Goal: Communication & Community: Answer question/provide support

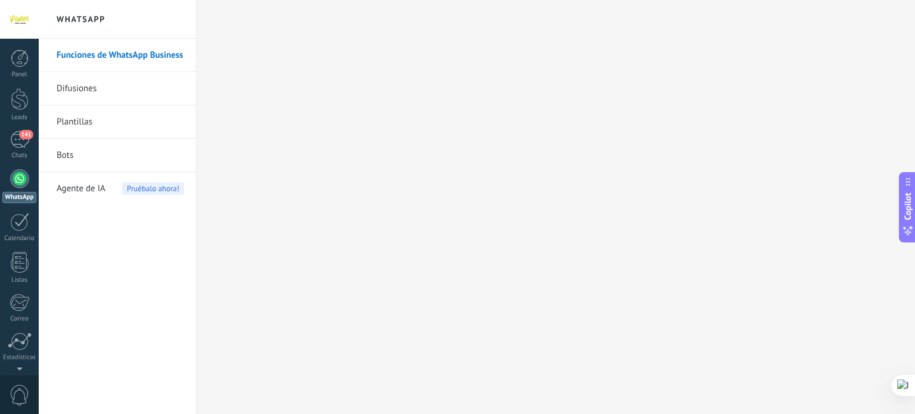
click at [28, 193] on div "WhatsApp" at bounding box center [19, 197] width 34 height 11
click at [11, 184] on link "WhatsApp" at bounding box center [19, 186] width 39 height 34
click at [14, 144] on div "141" at bounding box center [19, 139] width 19 height 17
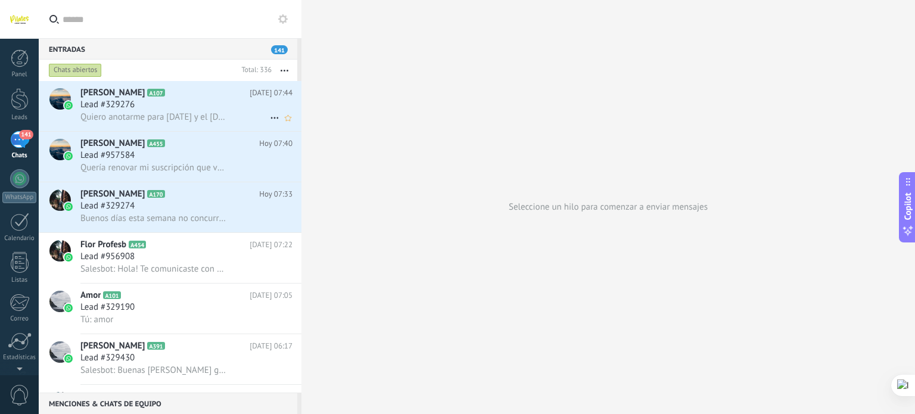
click at [169, 112] on span "Quiero anotarme para [DATE] y el [DATE], si puede ser" at bounding box center [153, 116] width 147 height 11
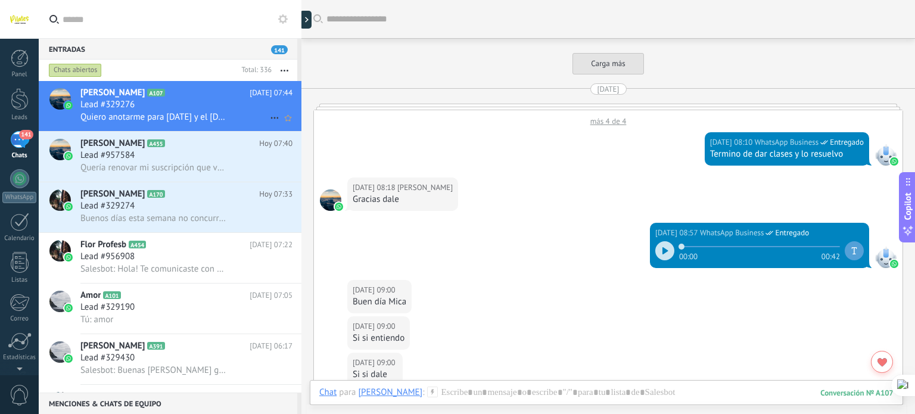
scroll to position [1375, 0]
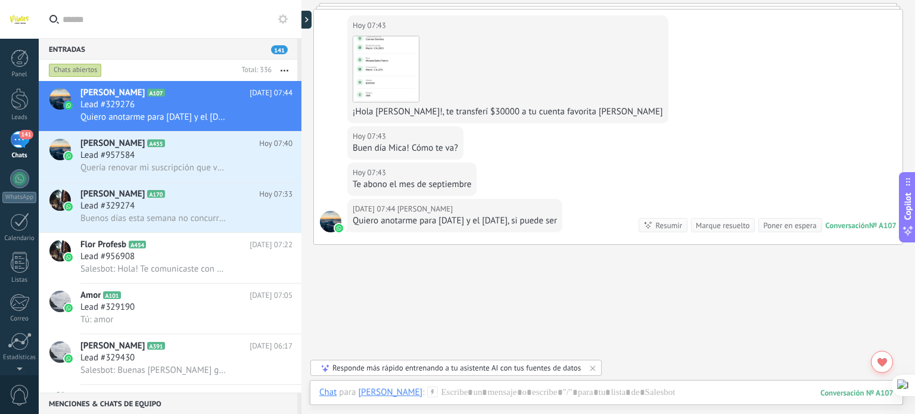
click at [172, 17] on input "text" at bounding box center [177, 19] width 229 height 38
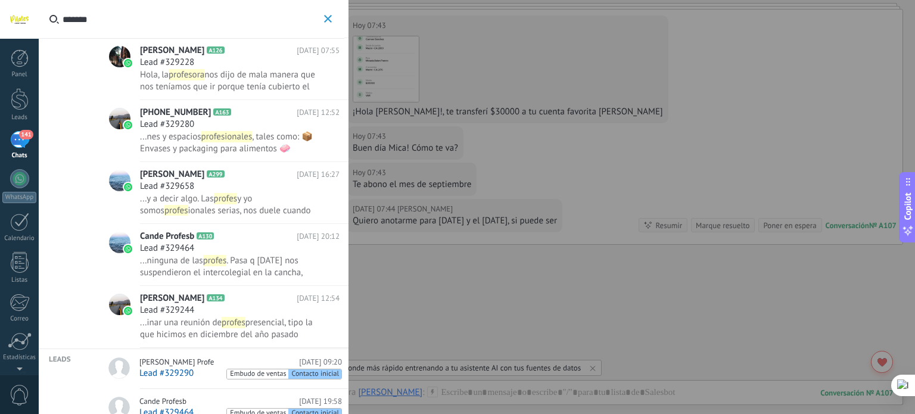
scroll to position [115, 0]
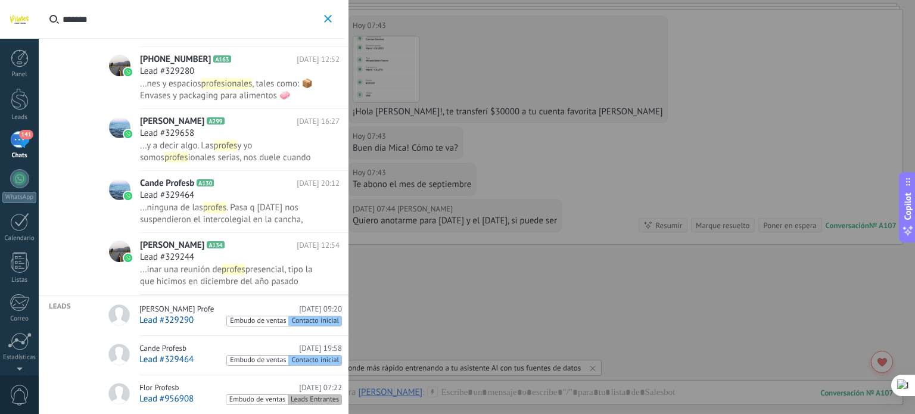
type input "******"
click at [326, 17] on icon "button" at bounding box center [328, 19] width 8 height 8
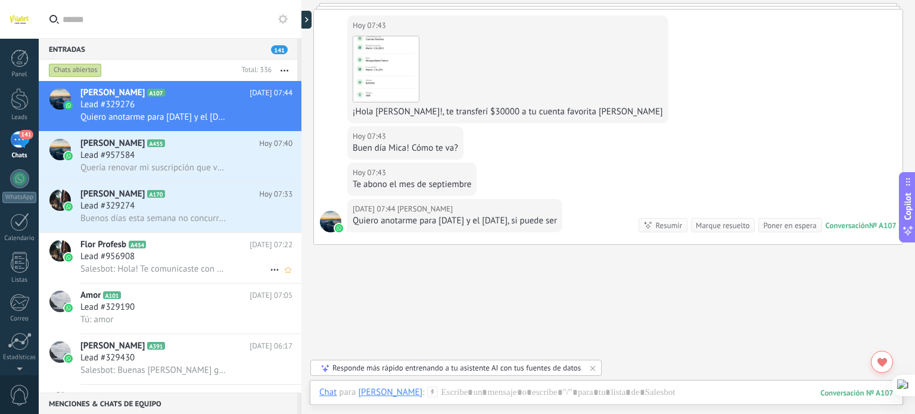
click at [175, 251] on h2 "Flor Profesb A454" at bounding box center [164, 245] width 169 height 12
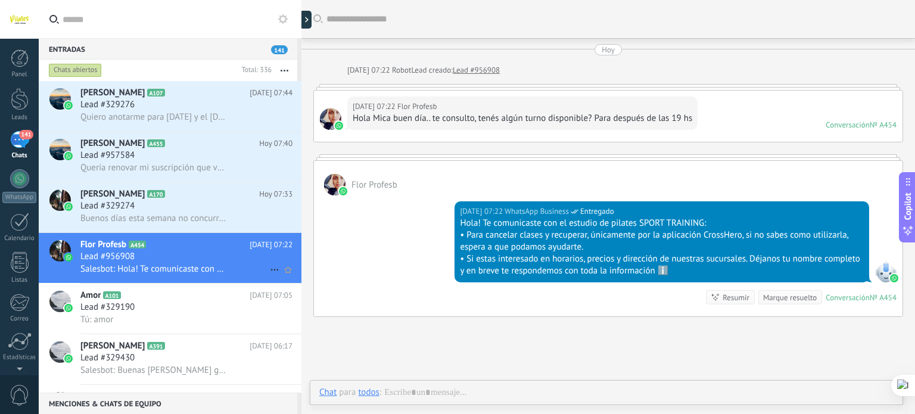
scroll to position [27, 0]
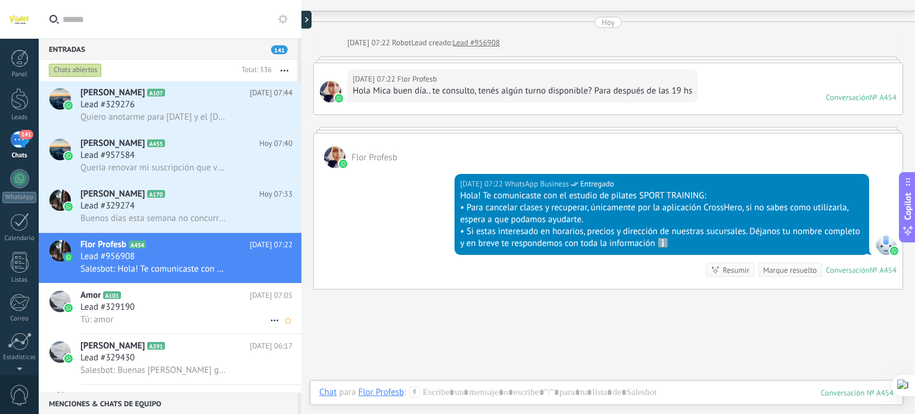
click at [210, 325] on div "Tú: amor" at bounding box center [186, 319] width 212 height 13
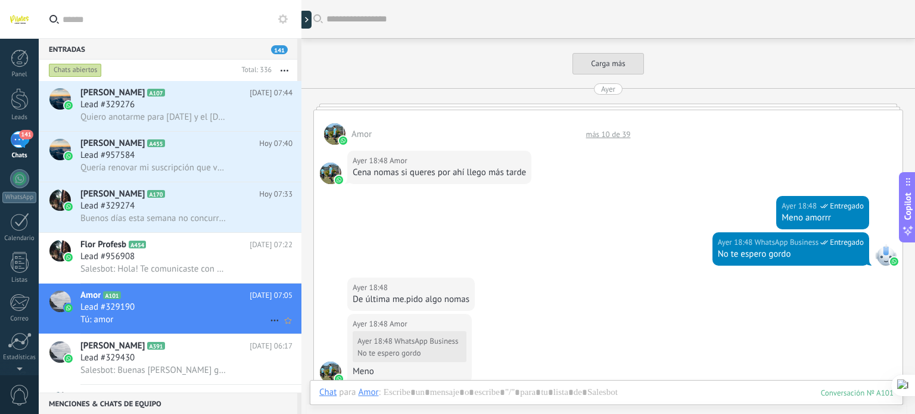
scroll to position [523, 0]
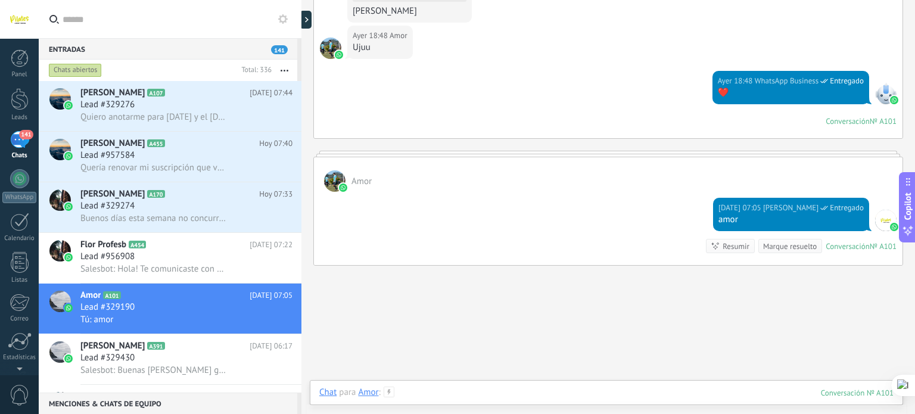
click at [462, 389] on div at bounding box center [606, 405] width 574 height 36
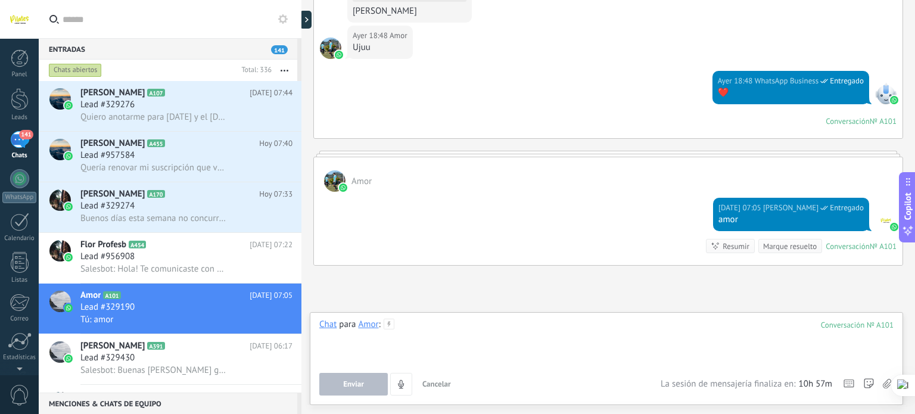
click at [497, 338] on div at bounding box center [606, 341] width 574 height 45
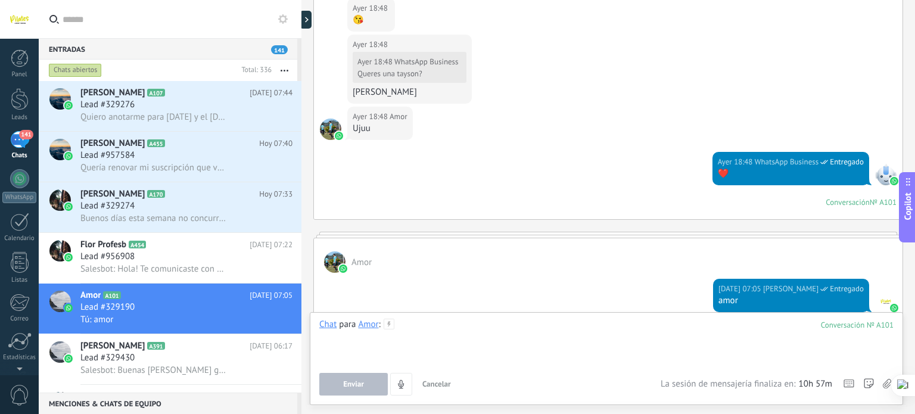
scroll to position [581, 0]
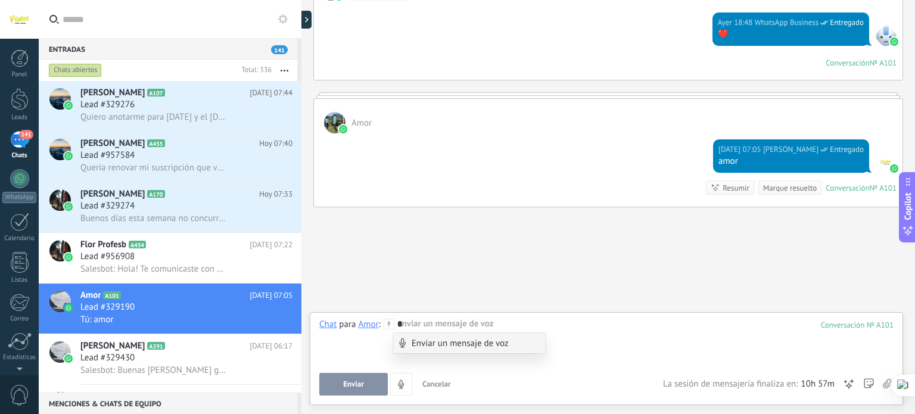
click at [497, 345] on div "Enviar un mensaje de voz" at bounding box center [469, 343] width 152 height 20
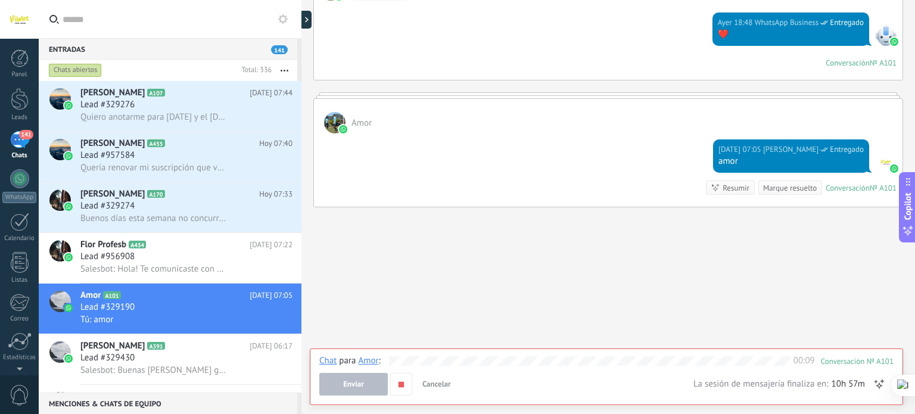
click at [370, 387] on button "Enviar" at bounding box center [353, 384] width 68 height 23
click at [398, 383] on use "button" at bounding box center [400, 383] width 5 height 5
click at [373, 384] on button "Enviar" at bounding box center [353, 384] width 68 height 23
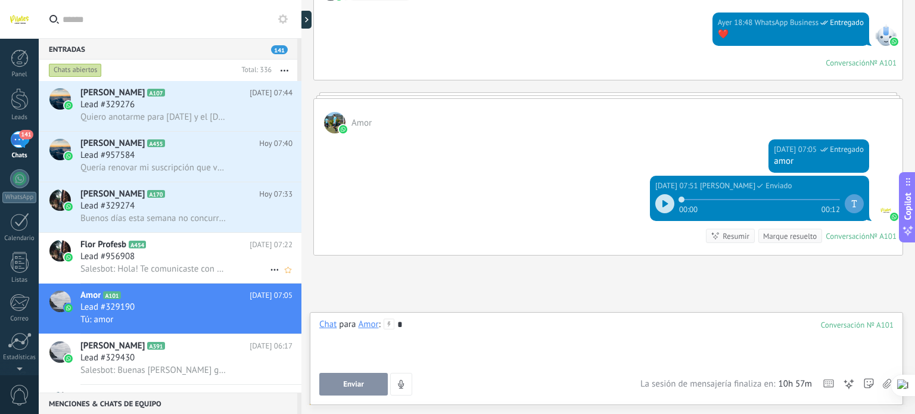
scroll to position [629, 0]
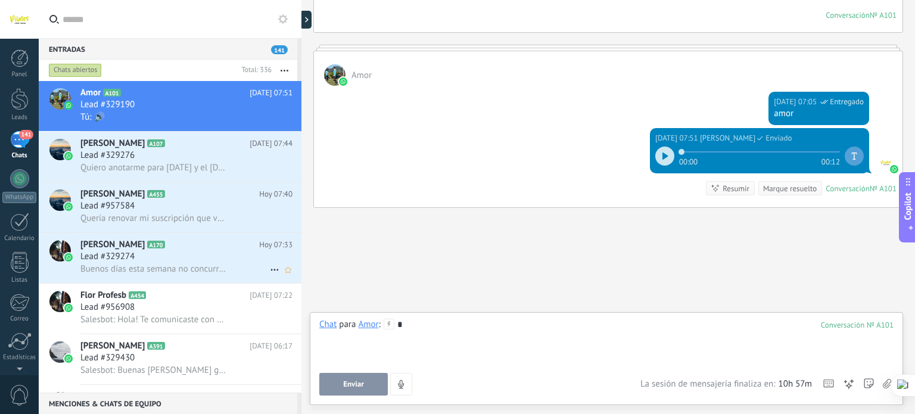
click at [223, 255] on div "Lead #329274" at bounding box center [186, 257] width 212 height 12
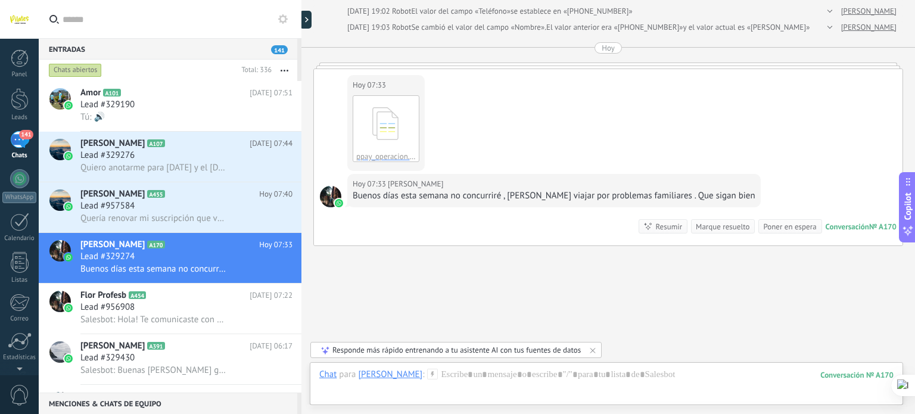
scroll to position [1443, 0]
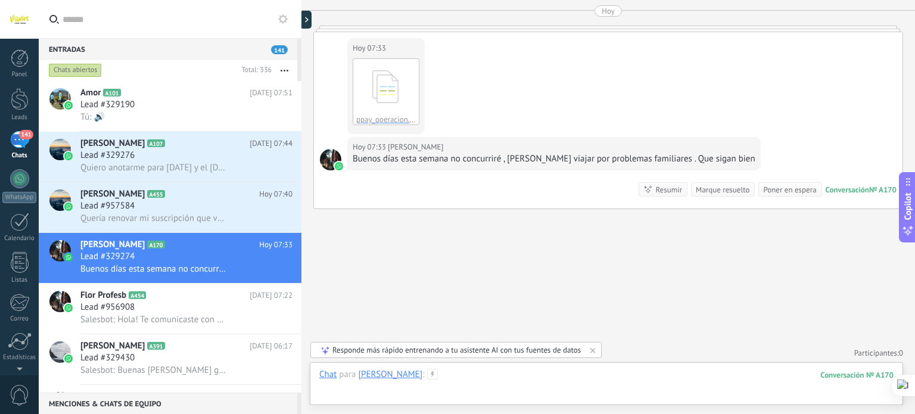
click at [549, 381] on div at bounding box center [606, 387] width 574 height 36
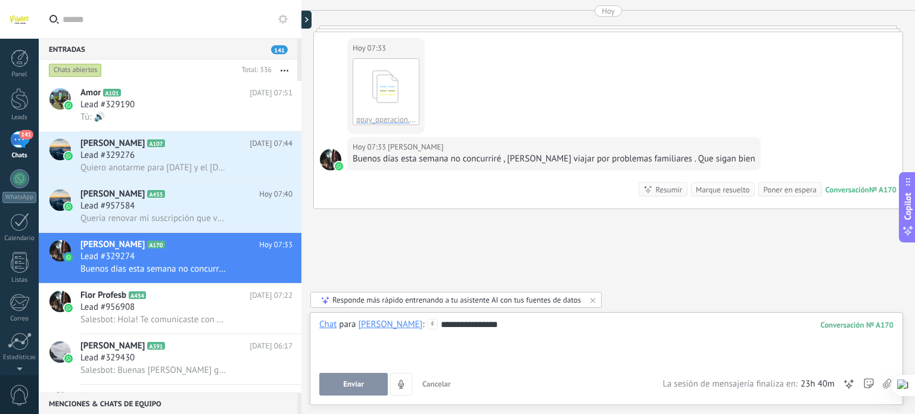
click at [520, 323] on div "**********" at bounding box center [606, 341] width 574 height 45
click at [347, 382] on span "Enviar" at bounding box center [353, 384] width 21 height 8
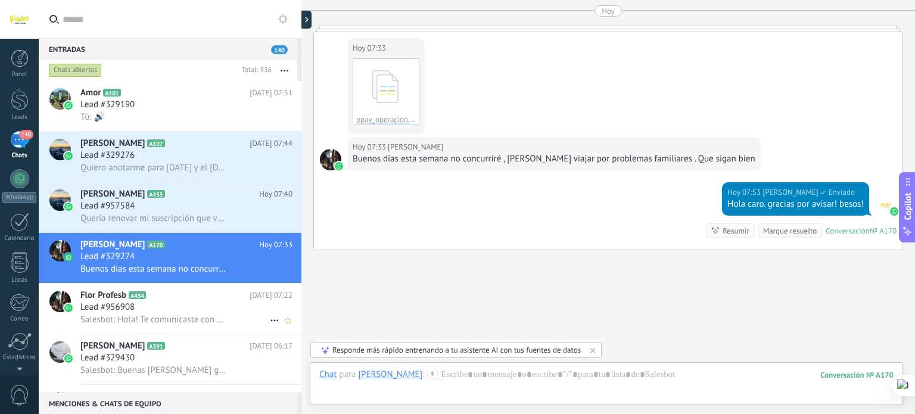
scroll to position [1484, 0]
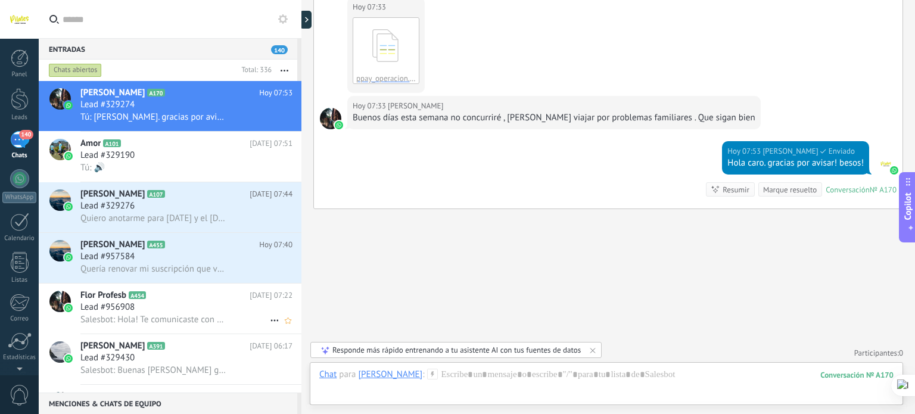
click at [253, 313] on div "Lead #956908" at bounding box center [186, 307] width 212 height 12
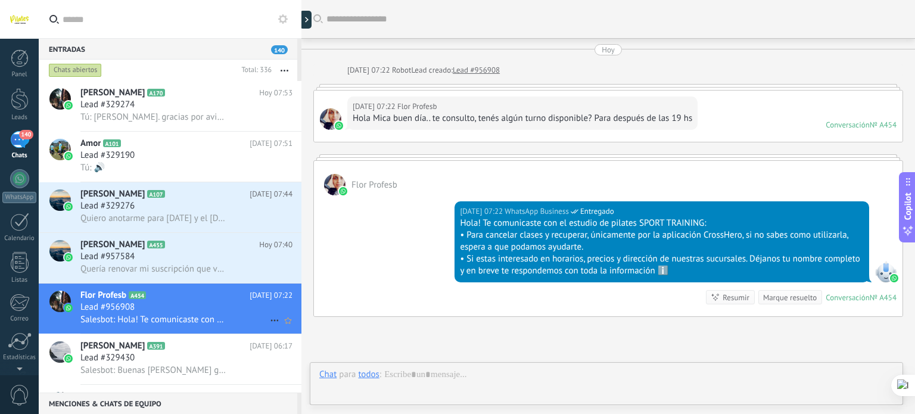
scroll to position [27, 0]
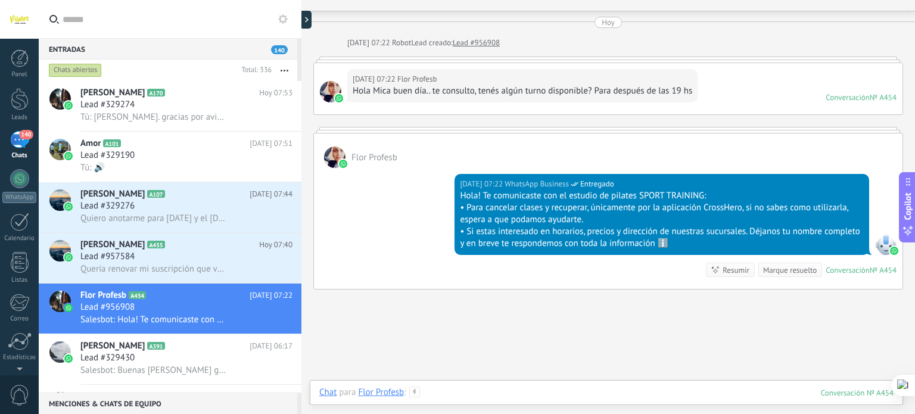
click at [436, 388] on div at bounding box center [606, 405] width 574 height 36
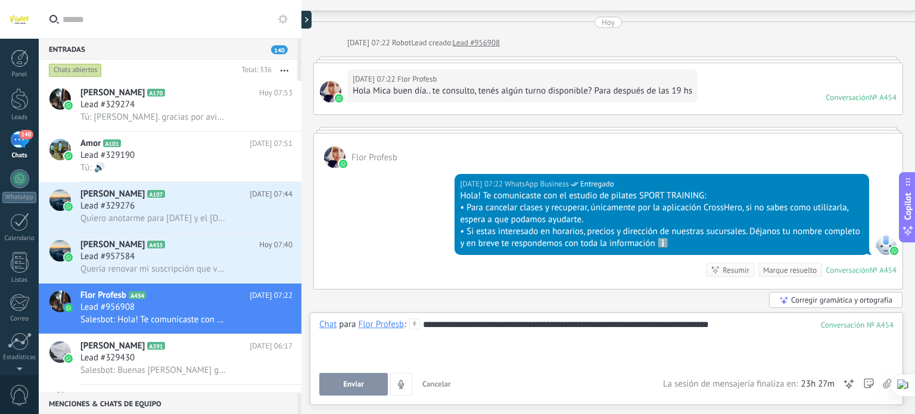
click at [326, 385] on button "Enviar" at bounding box center [353, 384] width 68 height 23
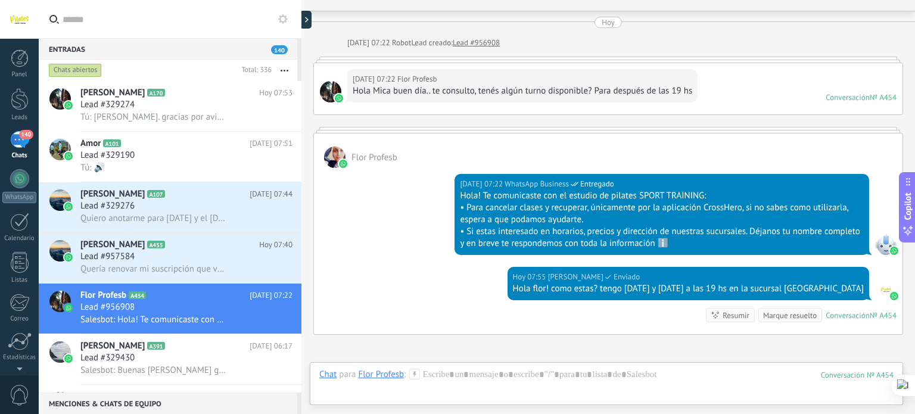
scroll to position [155, 0]
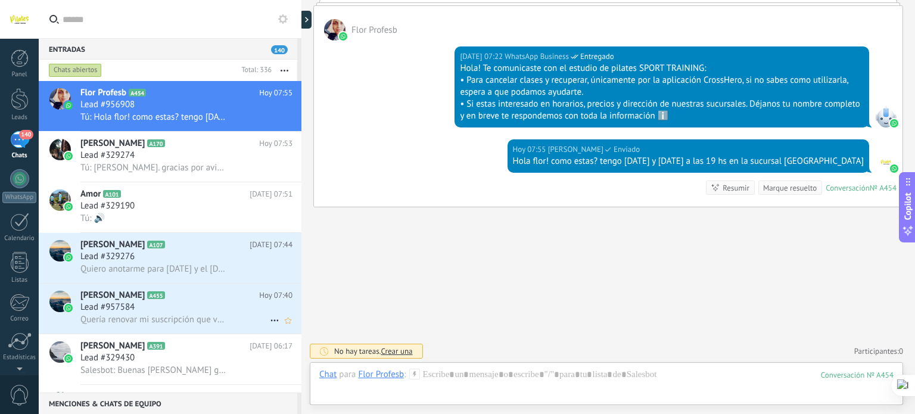
click at [231, 313] on div "Lead #957584" at bounding box center [186, 307] width 212 height 12
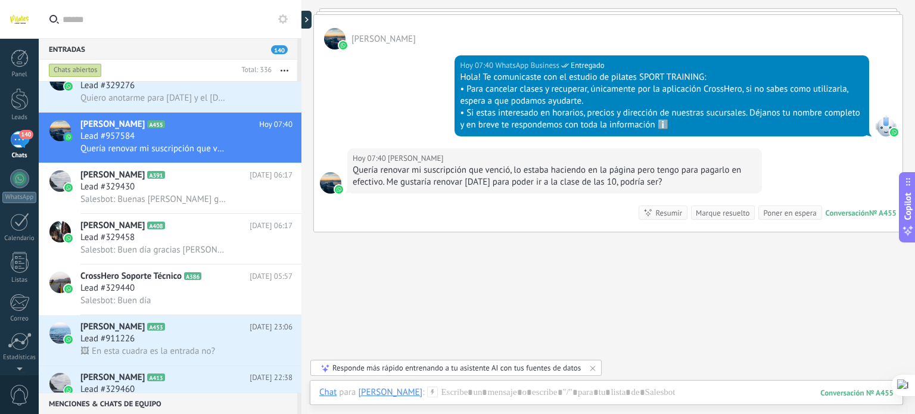
scroll to position [186, 0]
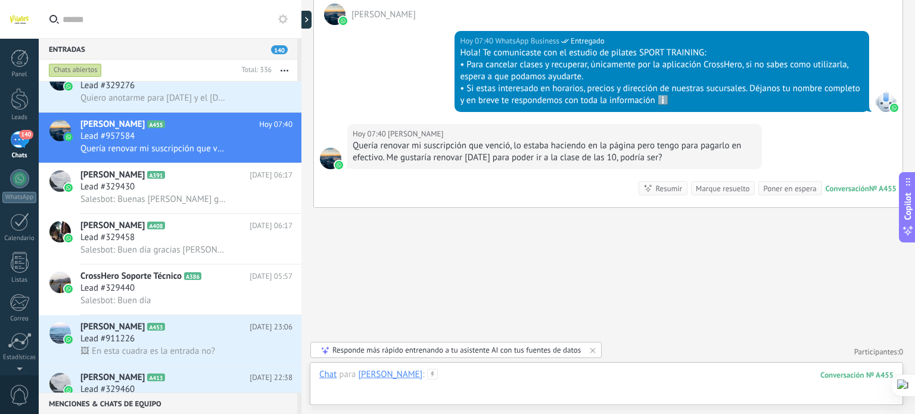
click at [522, 376] on div at bounding box center [606, 387] width 574 height 36
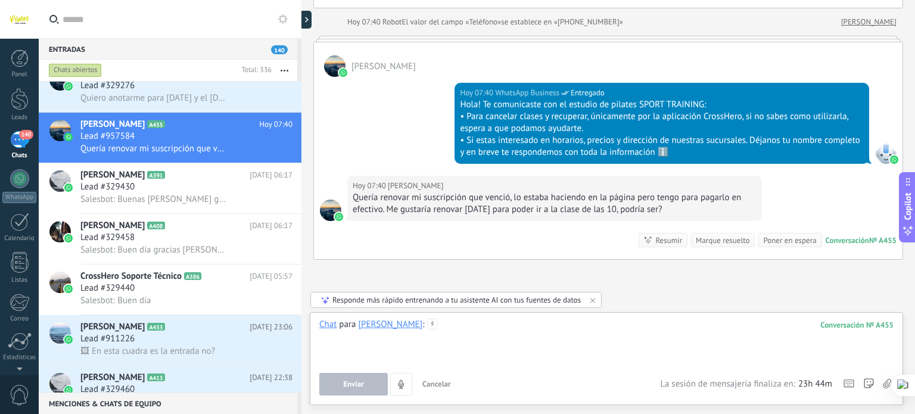
scroll to position [141, 0]
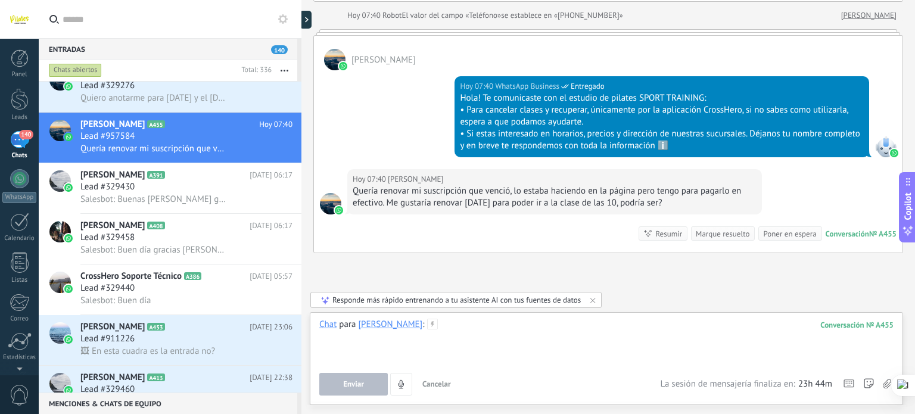
click at [558, 328] on div at bounding box center [606, 341] width 574 height 45
click at [348, 394] on button "Enviar" at bounding box center [353, 384] width 68 height 23
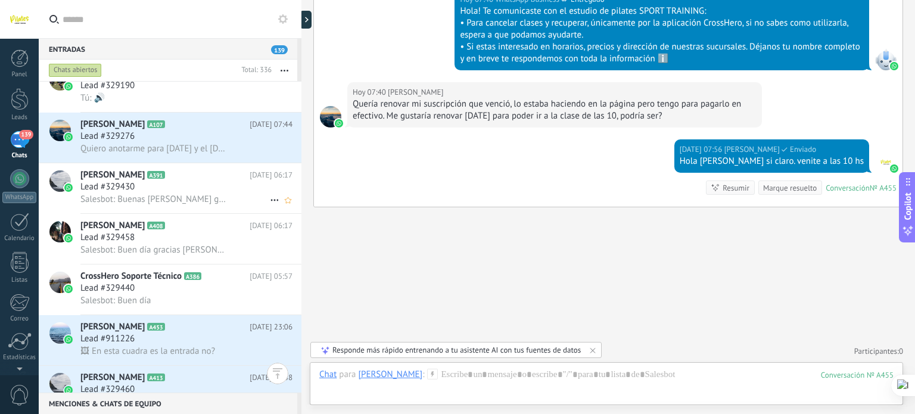
scroll to position [0, 0]
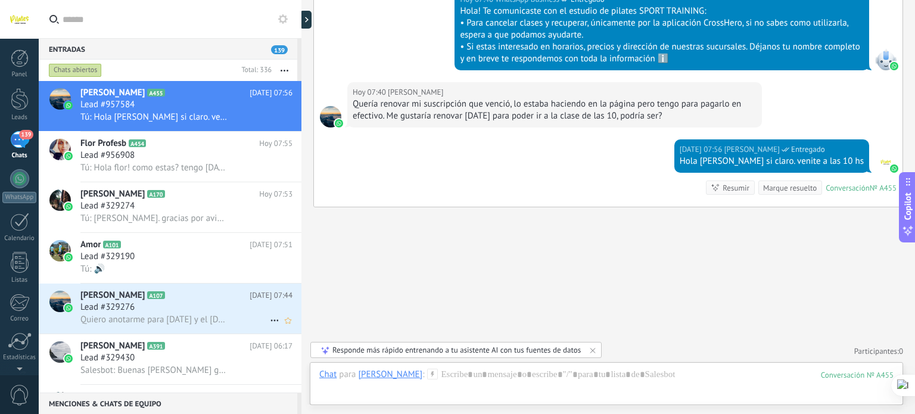
click at [207, 293] on h2 "[PERSON_NAME] A107" at bounding box center [164, 295] width 169 height 12
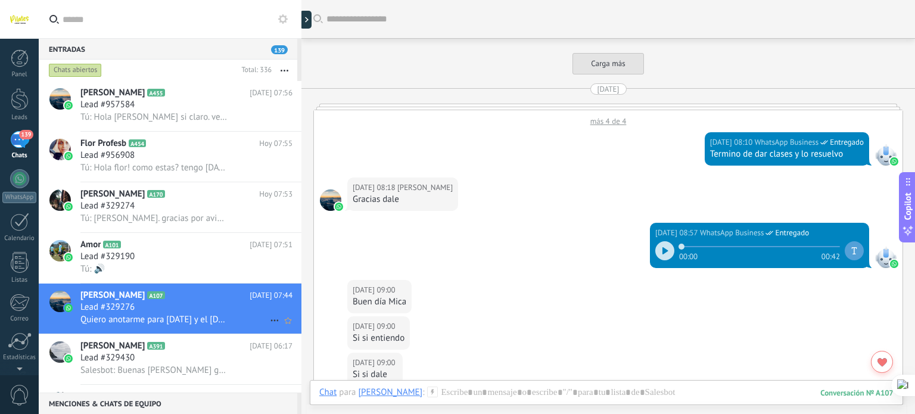
scroll to position [1375, 0]
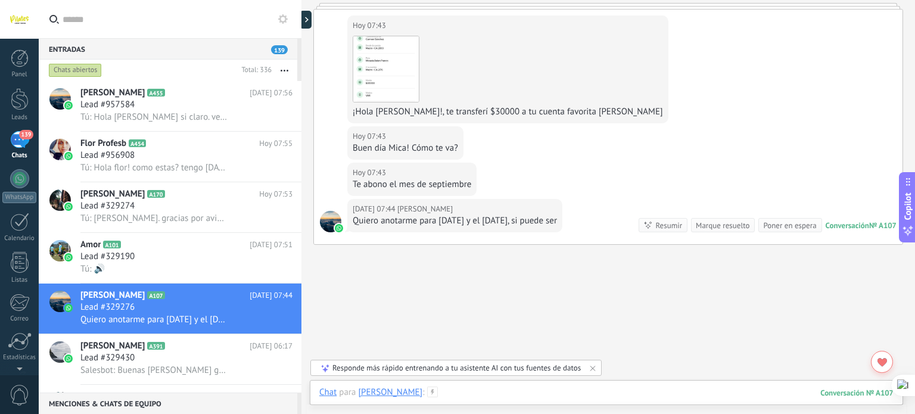
click at [484, 389] on div at bounding box center [606, 405] width 574 height 36
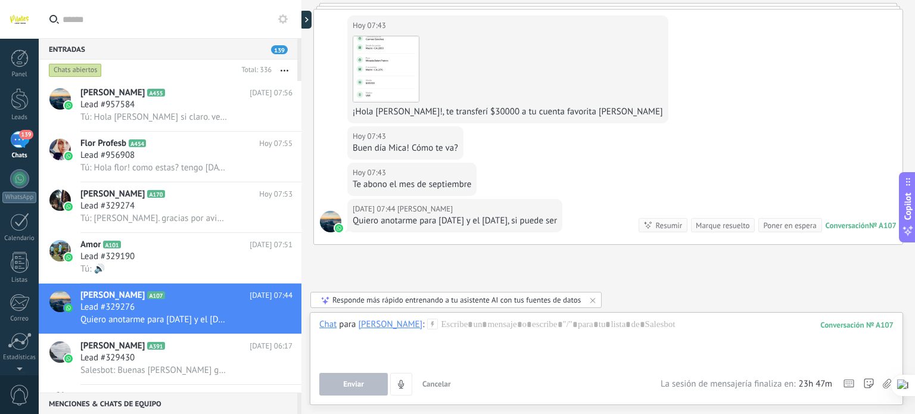
click at [484, 389] on div "Enviar Cancelar Rastrear clics en links ? Reducir links largos y rastrear clics…" at bounding box center [489, 384] width 341 height 23
click at [497, 326] on div at bounding box center [606, 341] width 574 height 45
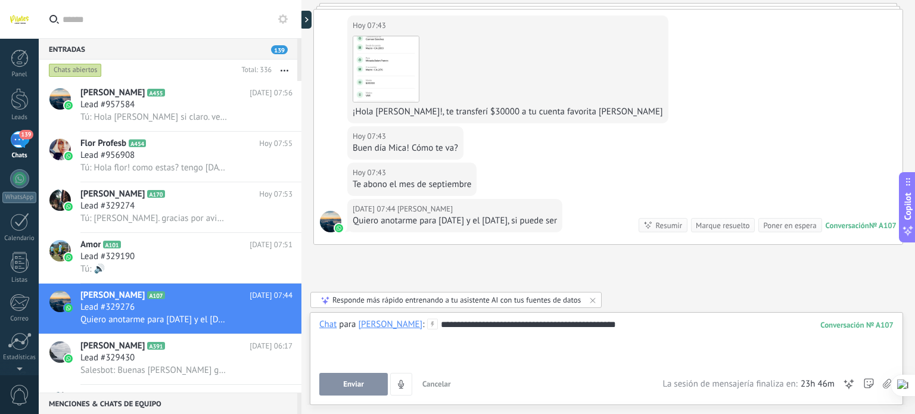
click at [349, 391] on button "Enviar" at bounding box center [353, 384] width 68 height 23
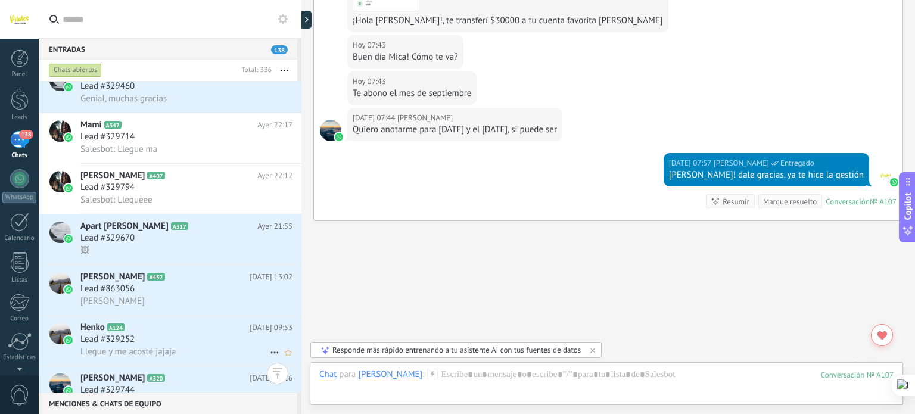
scroll to position [515, 0]
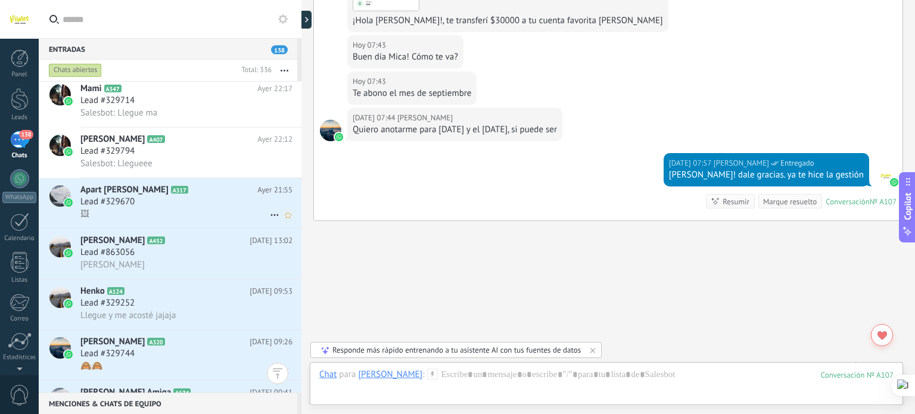
click at [231, 220] on div "🖼" at bounding box center [186, 214] width 212 height 13
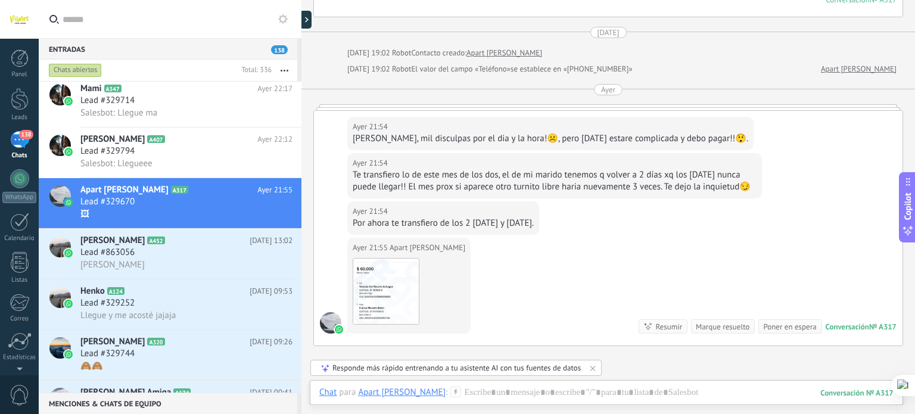
scroll to position [708, 0]
click at [588, 397] on div at bounding box center [606, 405] width 574 height 36
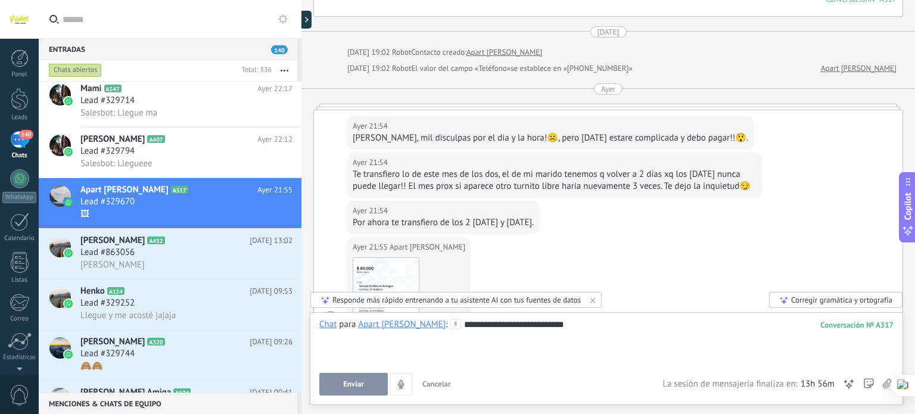
click at [345, 384] on span "Enviar" at bounding box center [353, 384] width 21 height 8
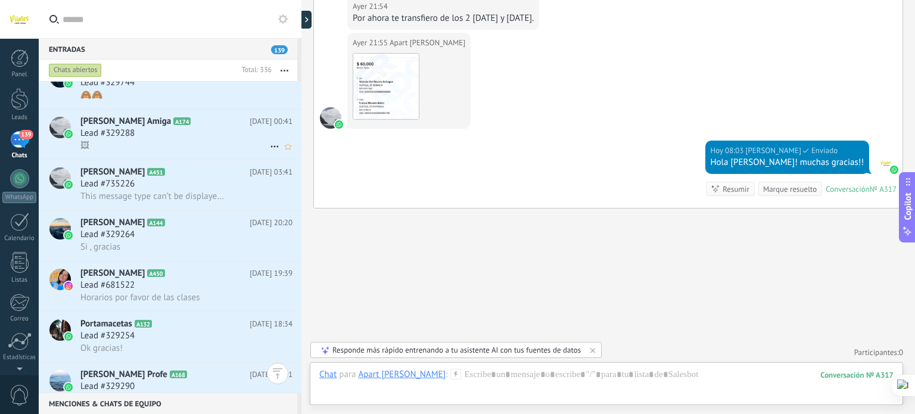
scroll to position [739, 0]
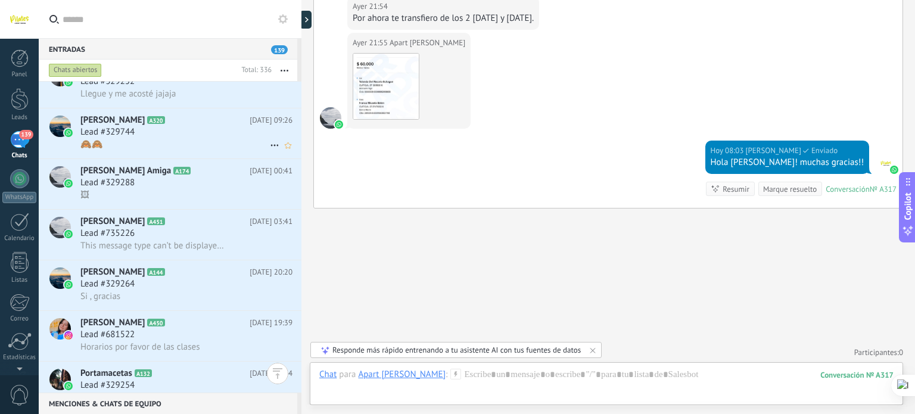
click at [213, 138] on div "Lead #329744" at bounding box center [186, 132] width 212 height 12
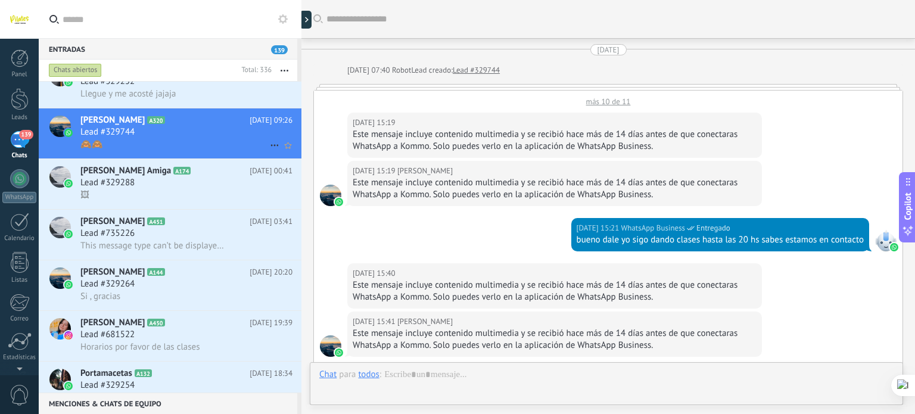
scroll to position [674, 0]
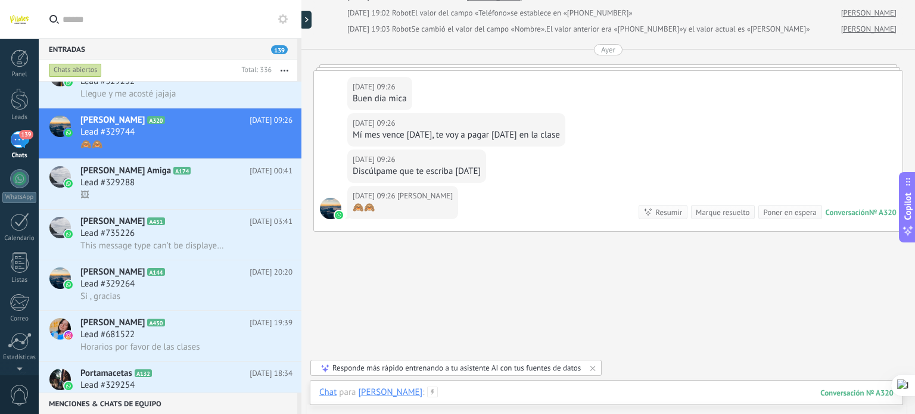
click at [457, 394] on div at bounding box center [606, 405] width 574 height 36
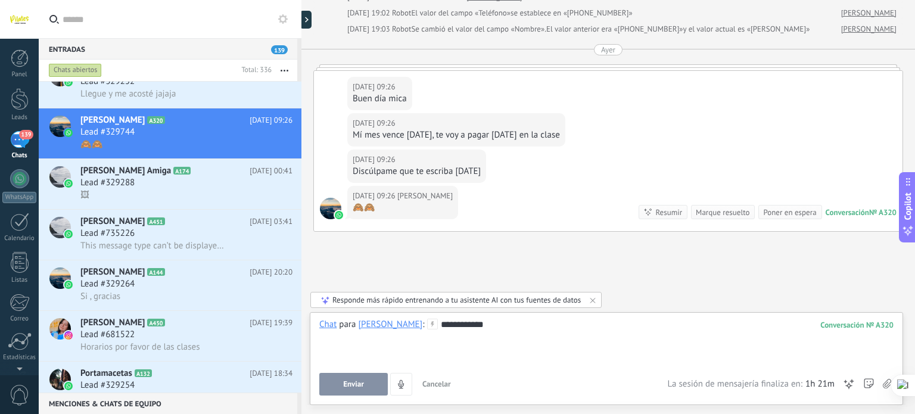
click at [467, 340] on div at bounding box center [606, 337] width 574 height 12
click at [463, 325] on div "**********" at bounding box center [606, 341] width 574 height 45
click at [356, 385] on span "Enviar" at bounding box center [353, 384] width 21 height 8
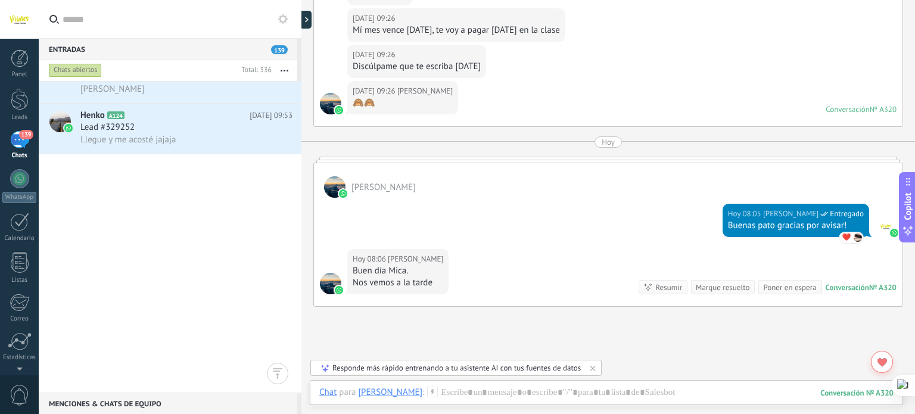
scroll to position [0, 0]
